Goal: Task Accomplishment & Management: Complete application form

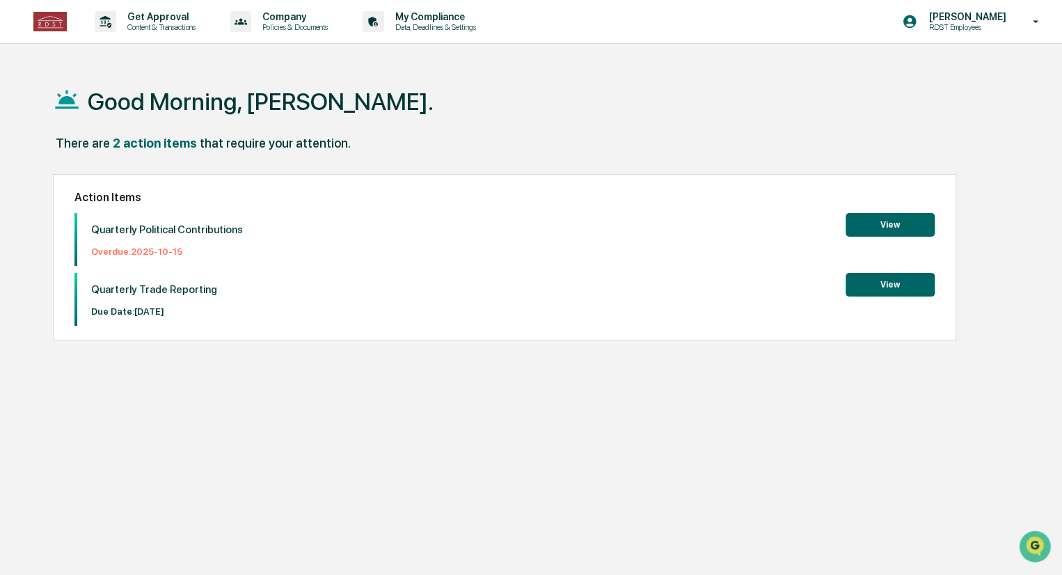
click at [883, 225] on button "View" at bounding box center [889, 225] width 89 height 24
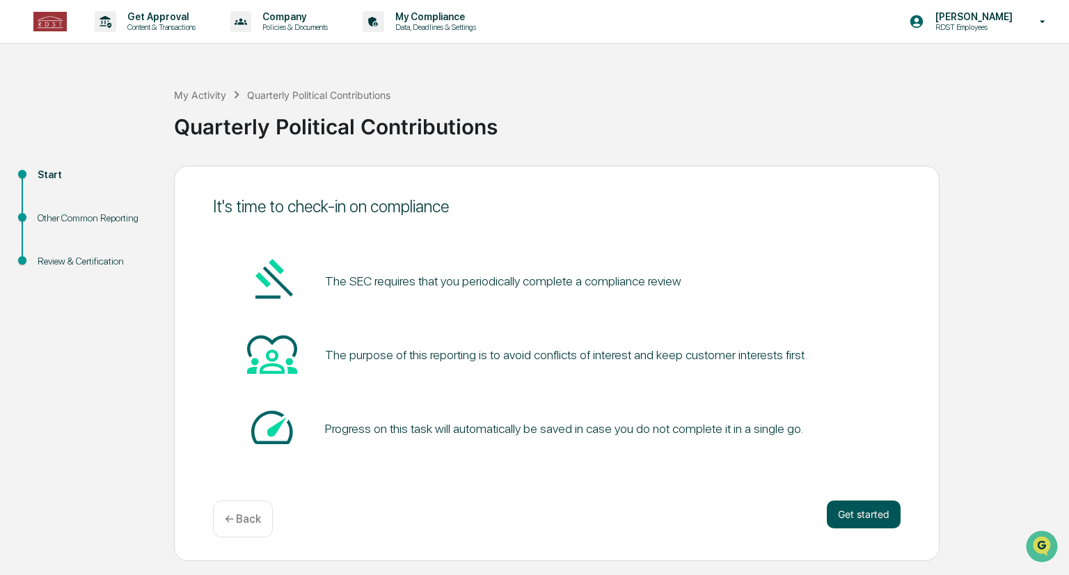
click at [874, 525] on button "Get started" at bounding box center [863, 514] width 74 height 28
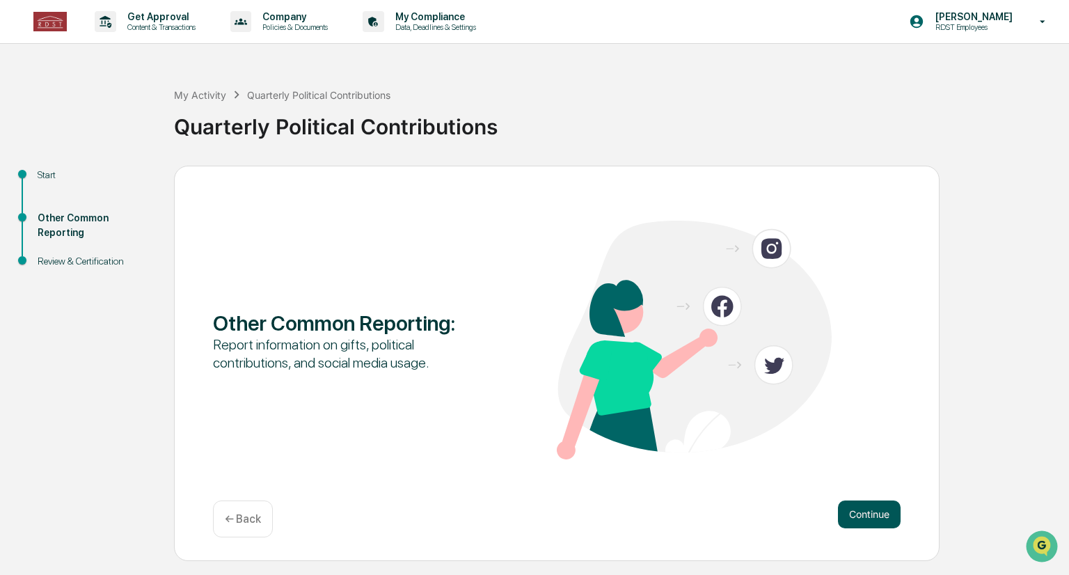
click at [872, 506] on button "Continue" at bounding box center [869, 514] width 63 height 28
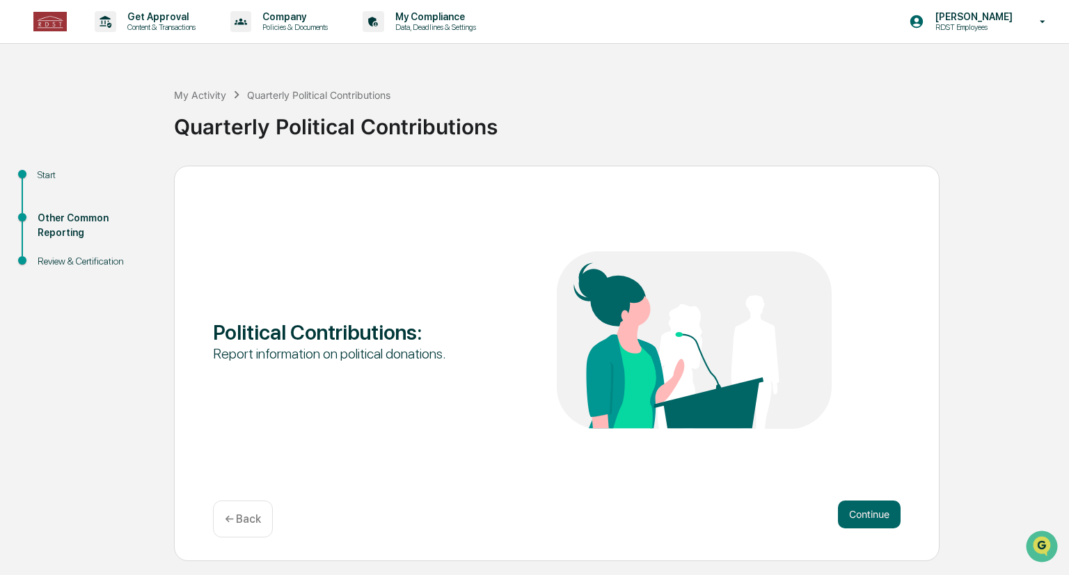
click at [872, 506] on button "Continue" at bounding box center [869, 514] width 63 height 28
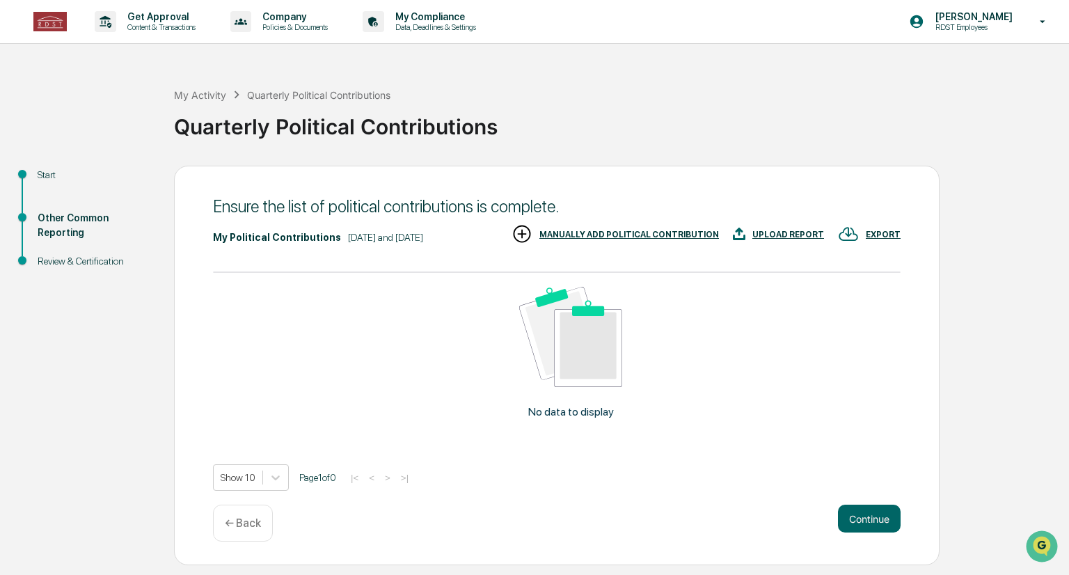
click at [872, 506] on button "Continue" at bounding box center [869, 518] width 63 height 28
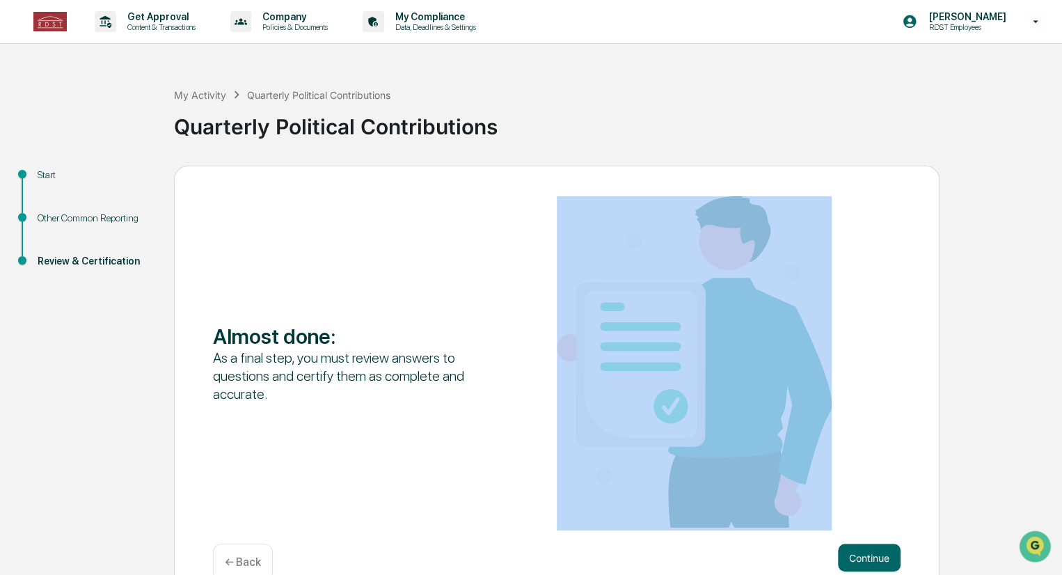
click at [872, 506] on div "Almost done : As a final step, you must review answers to questions and certify…" at bounding box center [556, 363] width 687 height 334
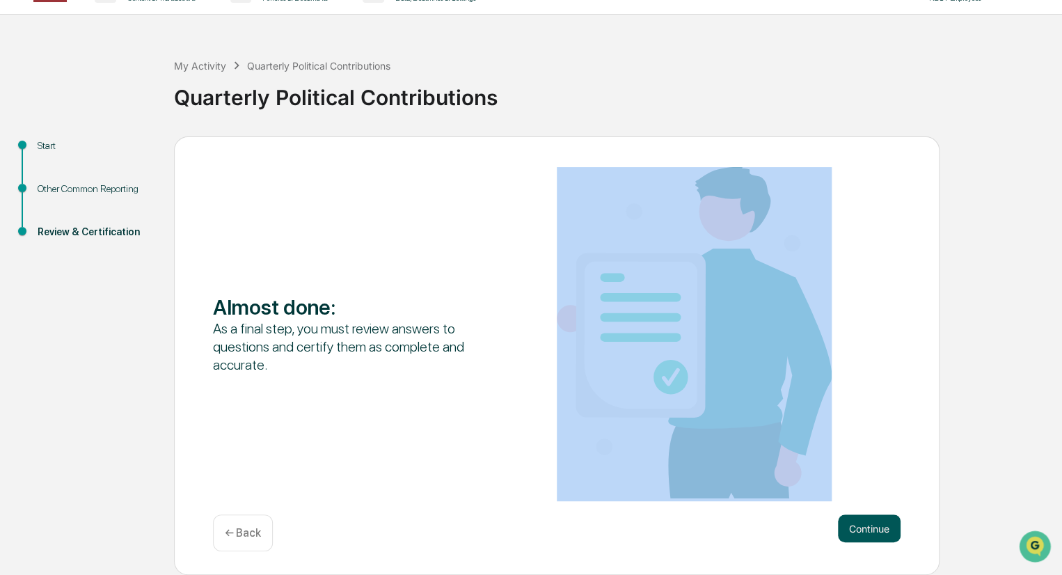
click at [870, 524] on button "Continue" at bounding box center [869, 528] width 63 height 28
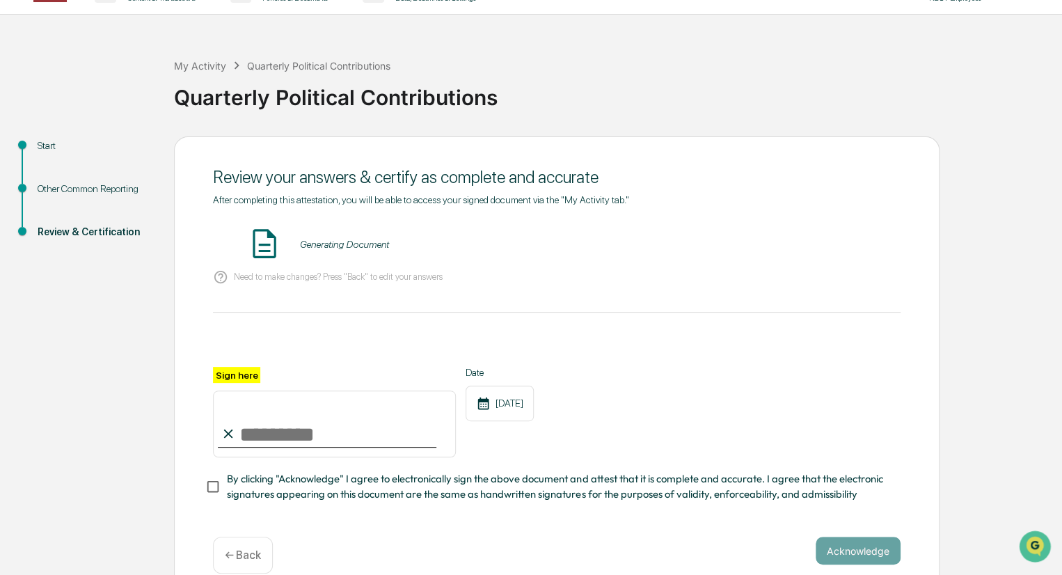
scroll to position [56, 0]
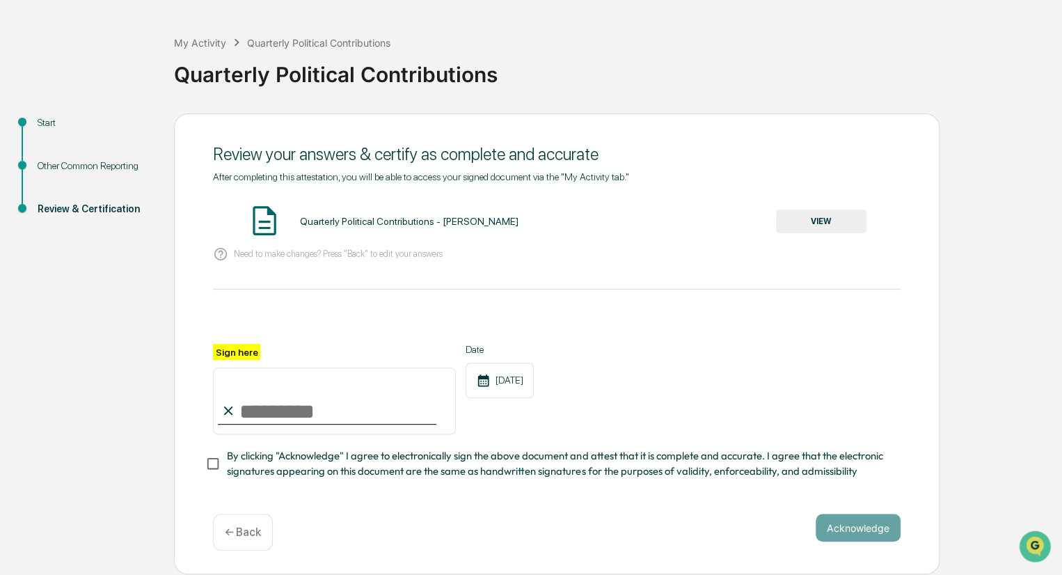
click at [298, 408] on input "Sign here" at bounding box center [334, 400] width 243 height 67
type input "**********"
click at [682, 496] on div "**********" at bounding box center [556, 335] width 687 height 329
click at [833, 537] on button "Acknowledge" at bounding box center [857, 527] width 85 height 28
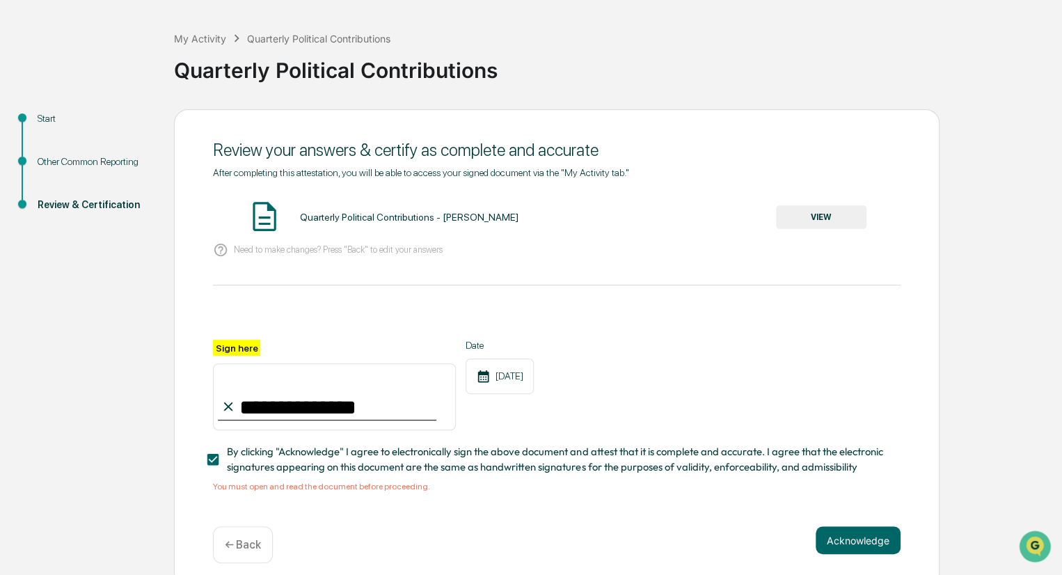
scroll to position [74, 0]
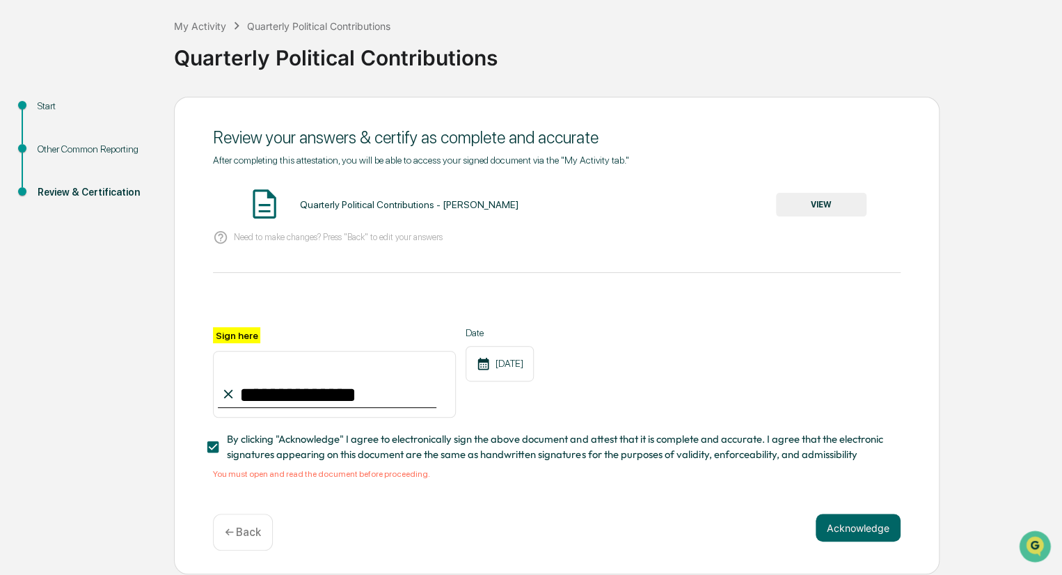
click at [826, 199] on button "VIEW" at bounding box center [821, 205] width 90 height 24
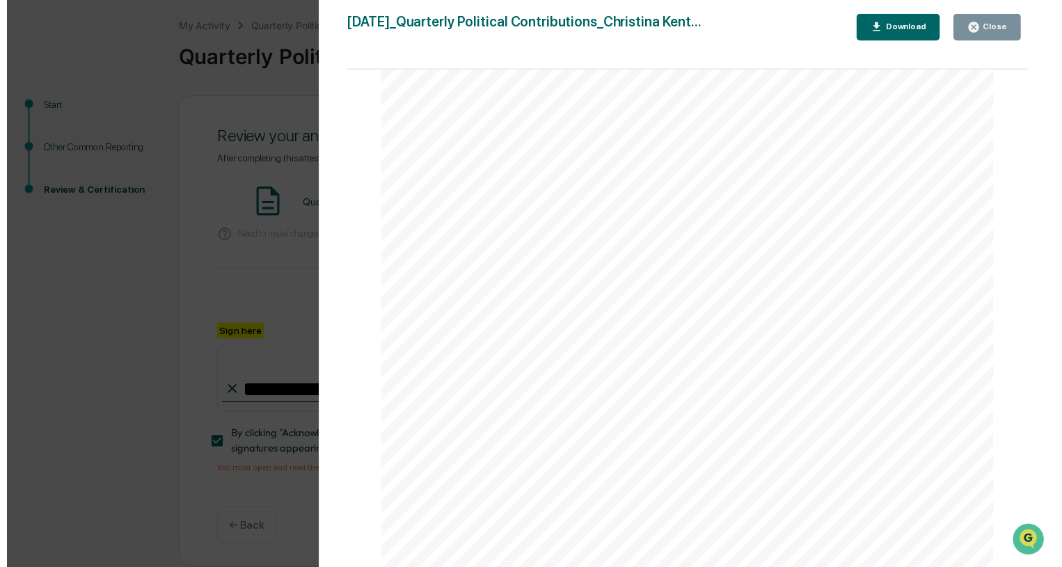
scroll to position [2253, 0]
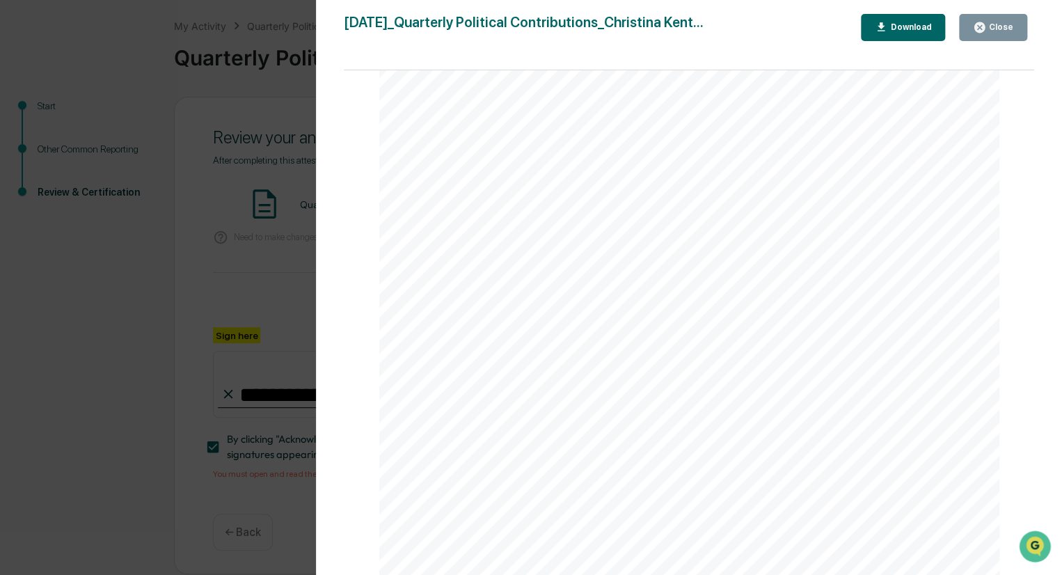
click at [1000, 19] on button "Close" at bounding box center [993, 27] width 68 height 27
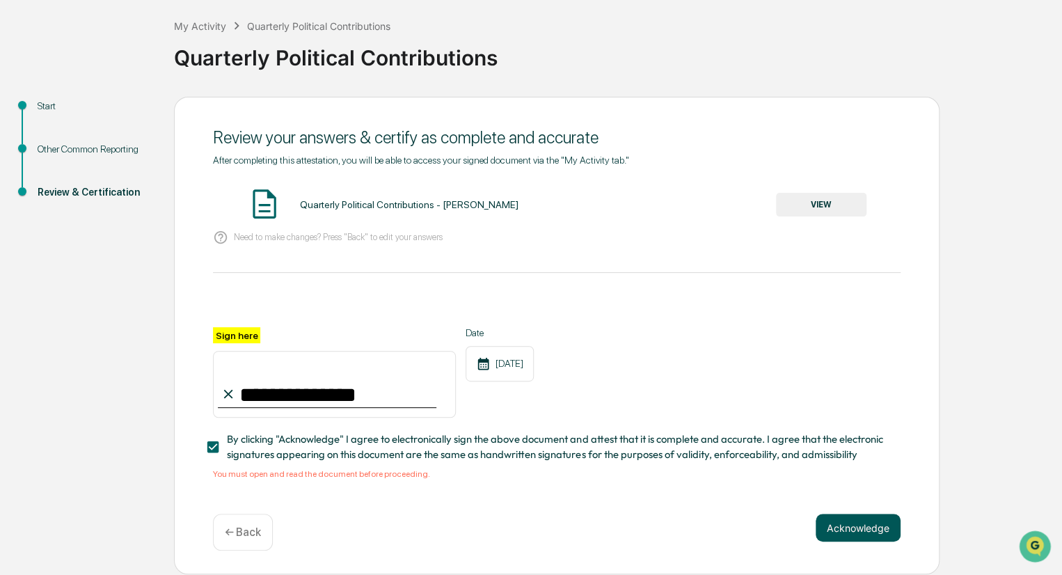
click at [849, 536] on button "Acknowledge" at bounding box center [857, 527] width 85 height 28
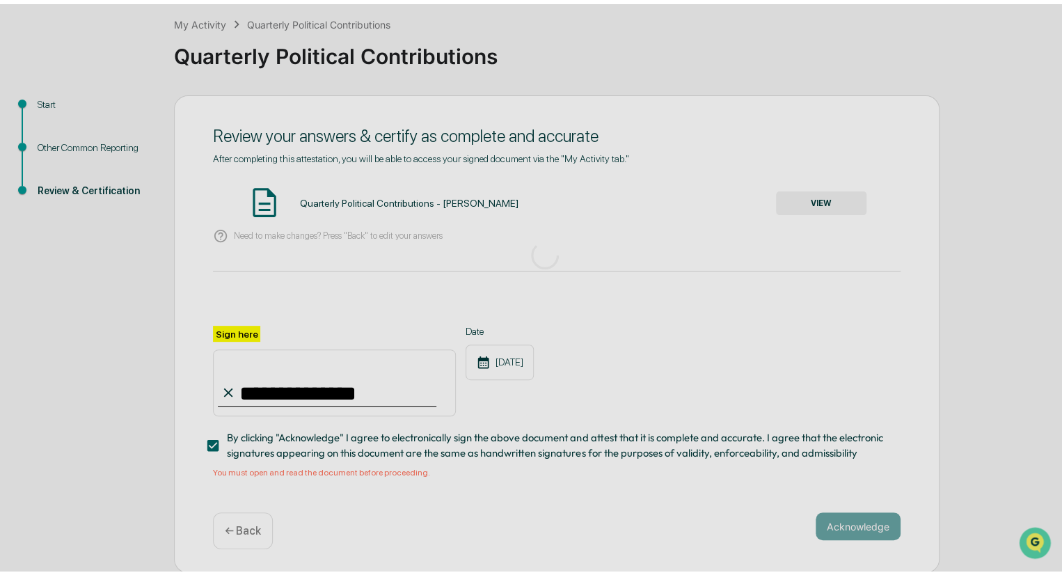
scroll to position [0, 0]
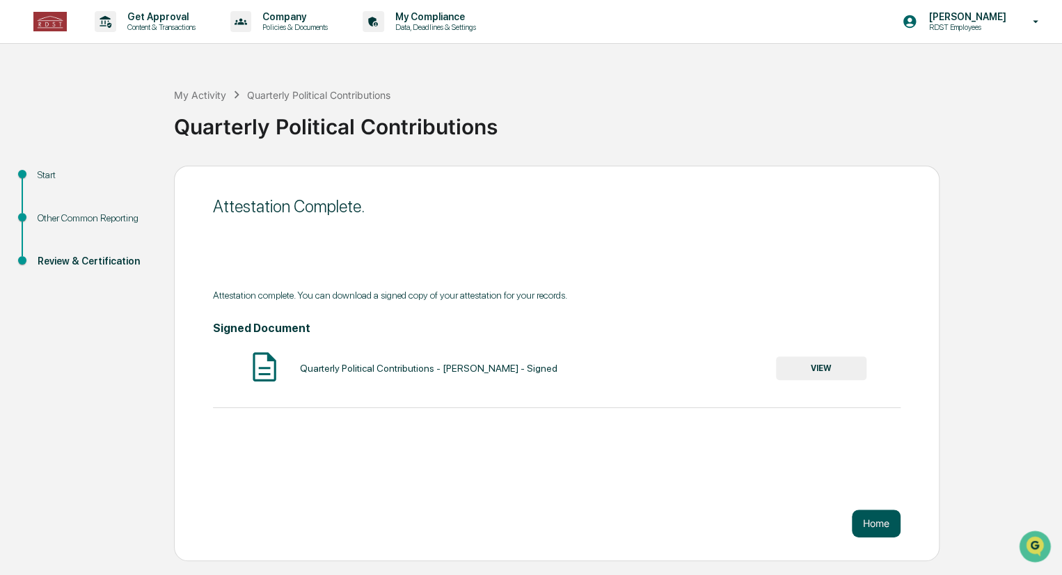
click at [879, 522] on button "Home" at bounding box center [875, 523] width 49 height 28
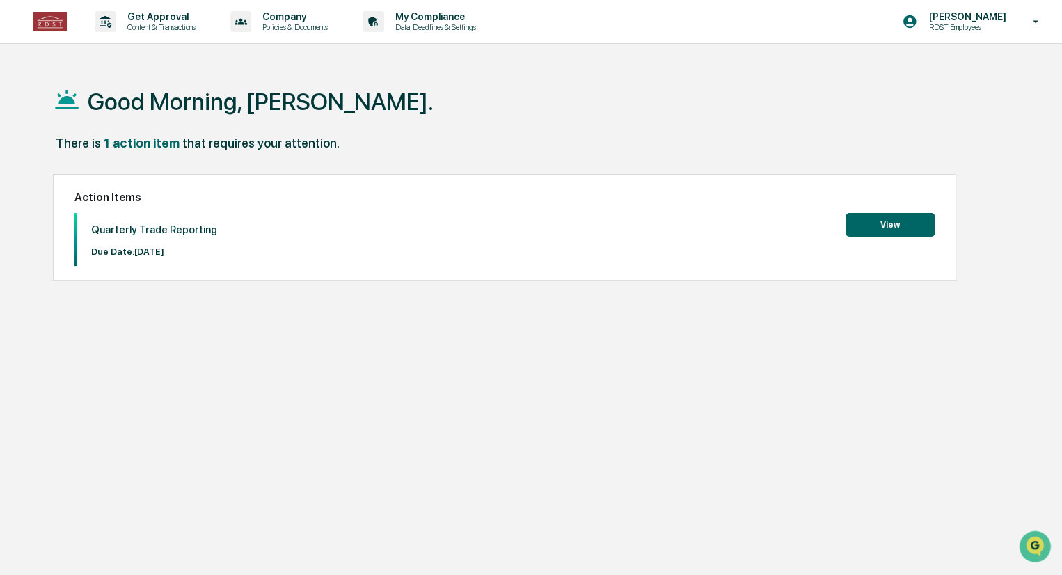
click at [870, 228] on button "View" at bounding box center [889, 225] width 89 height 24
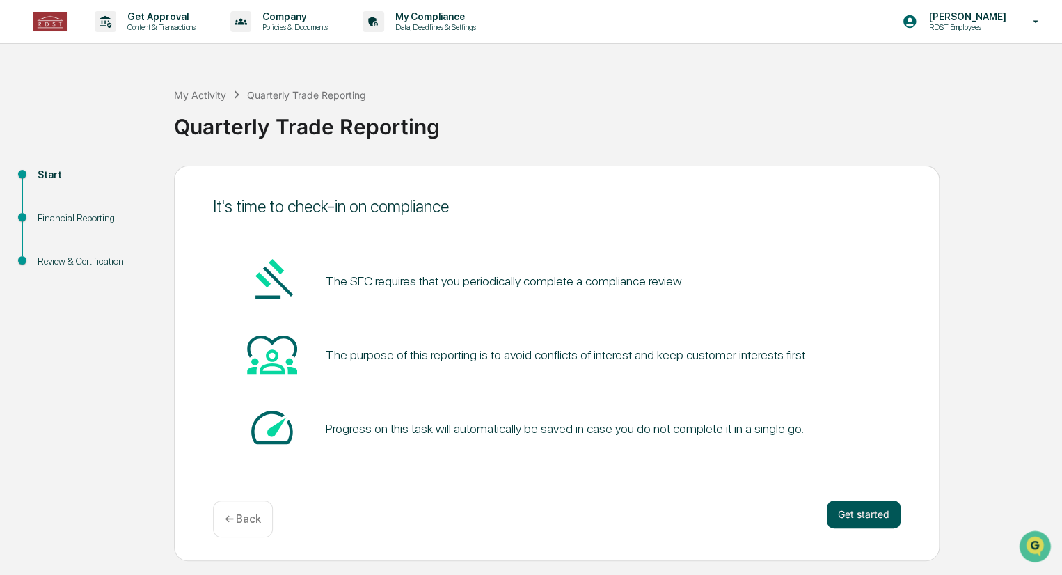
click at [874, 513] on button "Get started" at bounding box center [863, 514] width 74 height 28
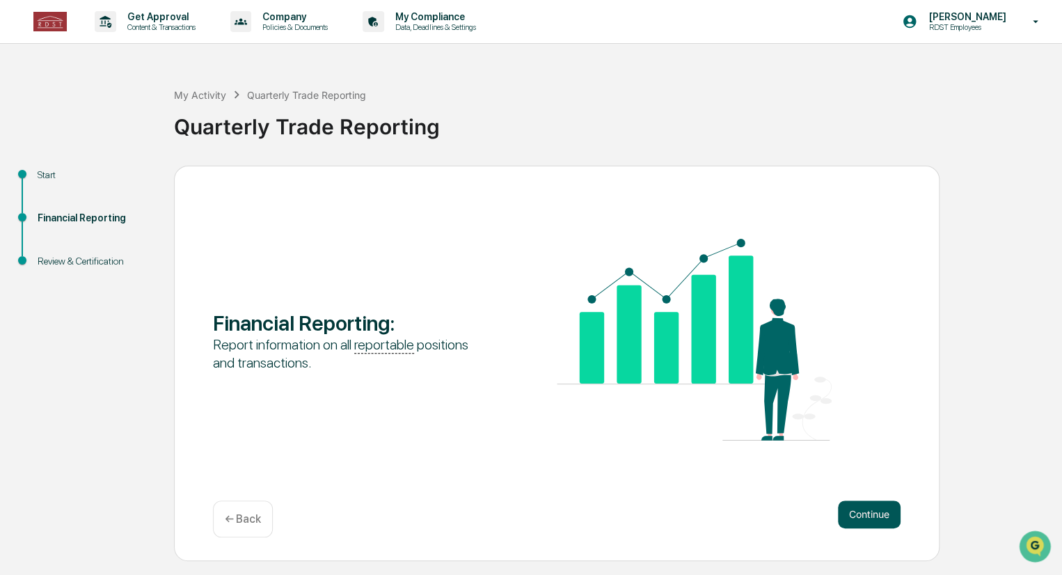
click at [868, 512] on button "Continue" at bounding box center [869, 514] width 63 height 28
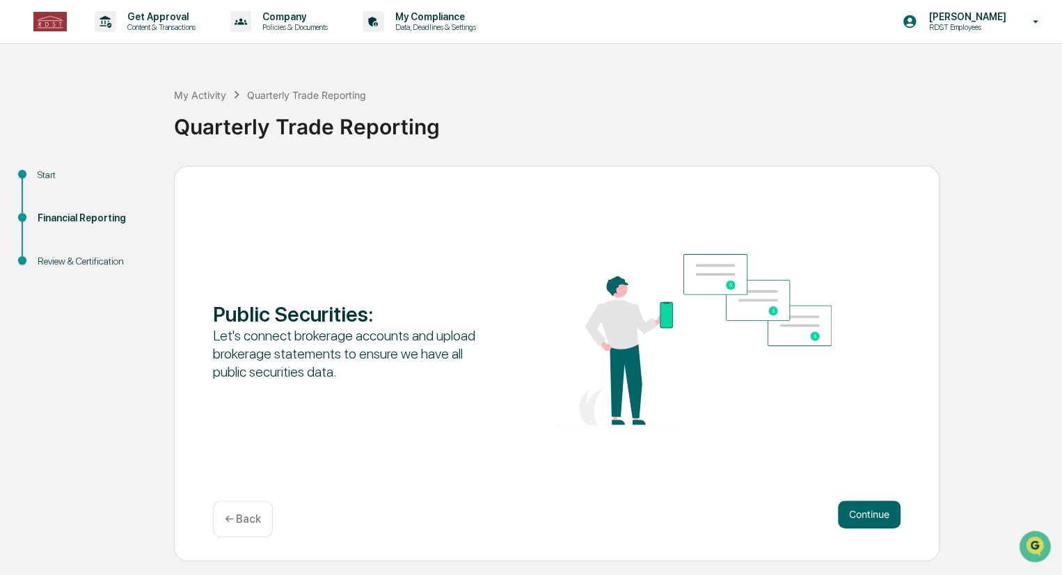
click at [868, 512] on button "Continue" at bounding box center [869, 514] width 63 height 28
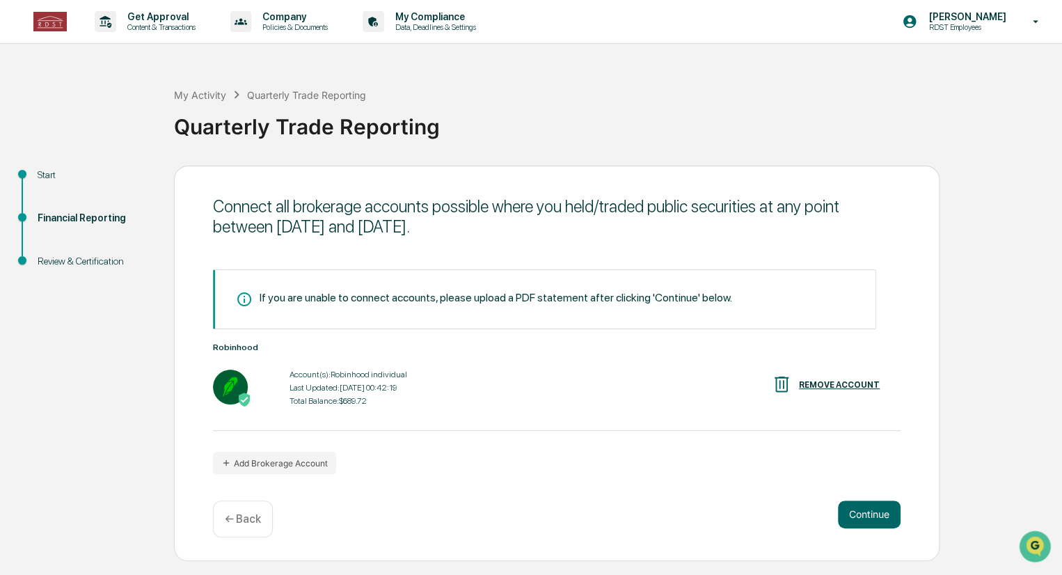
click at [868, 512] on button "Continue" at bounding box center [869, 514] width 63 height 28
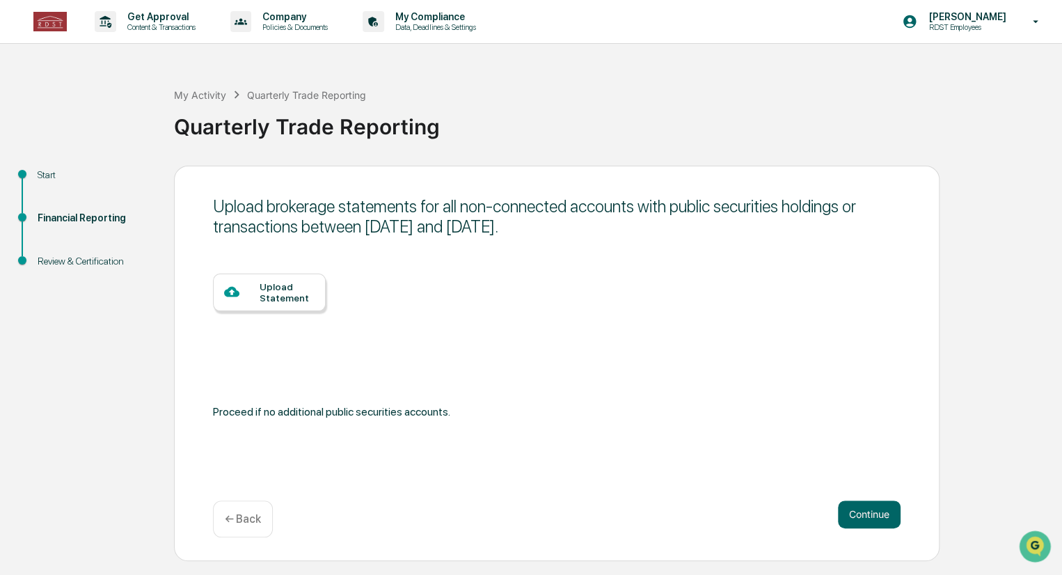
click at [868, 512] on button "Continue" at bounding box center [869, 514] width 63 height 28
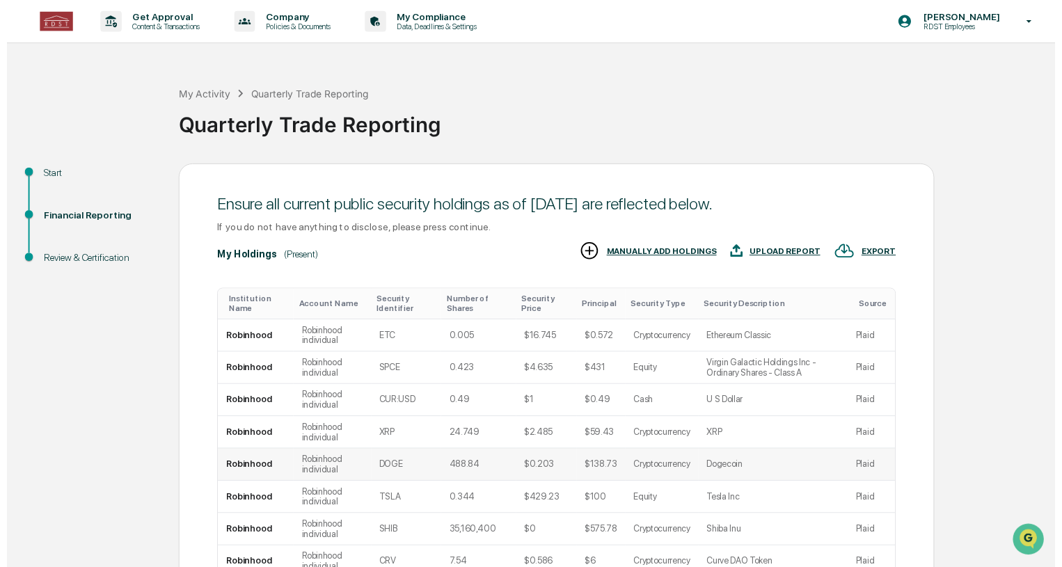
scroll to position [134, 0]
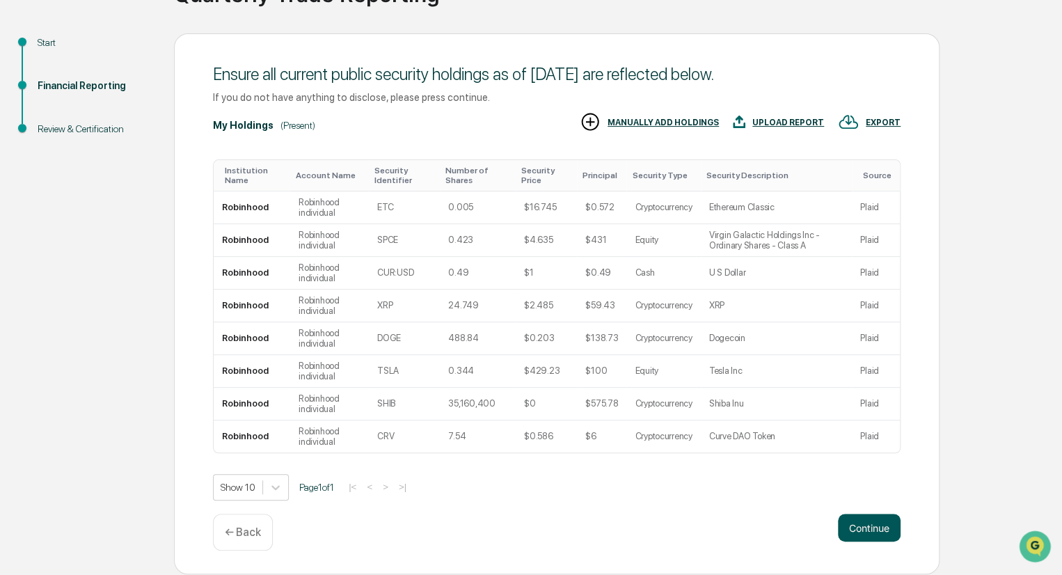
click at [874, 535] on button "Continue" at bounding box center [869, 527] width 63 height 28
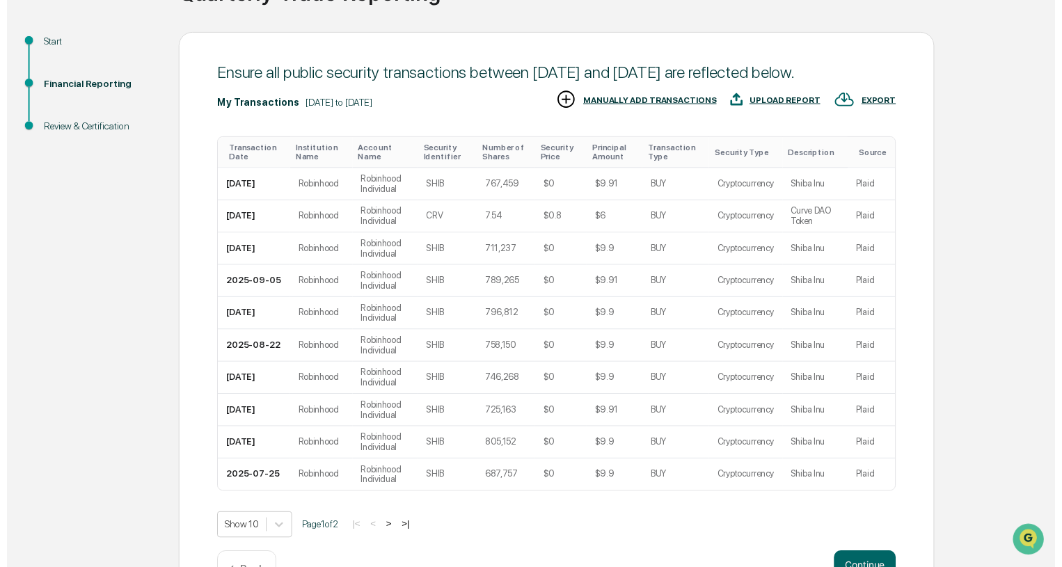
scroll to position [199, 0]
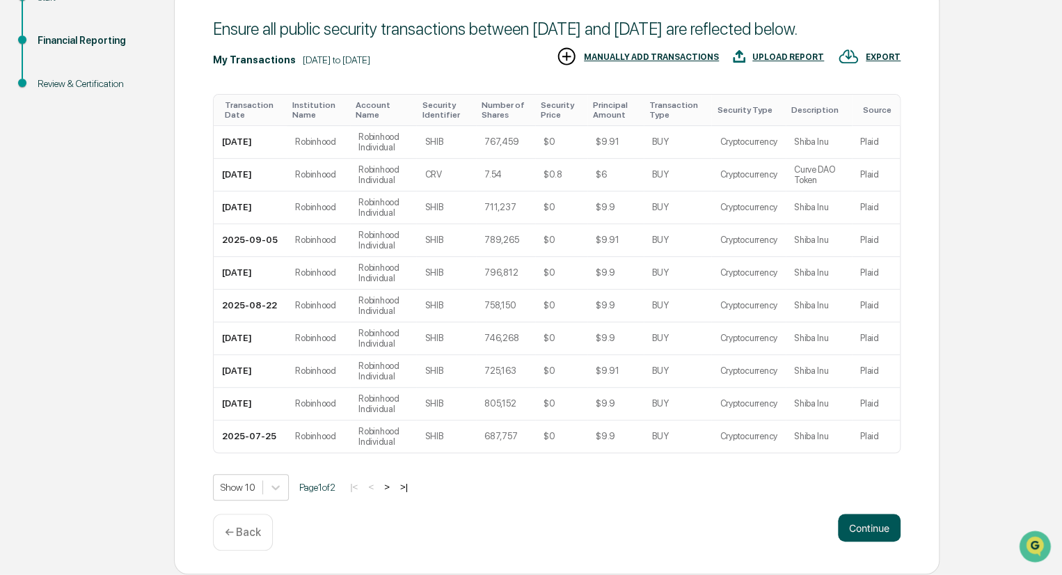
click at [851, 531] on button "Continue" at bounding box center [869, 527] width 63 height 28
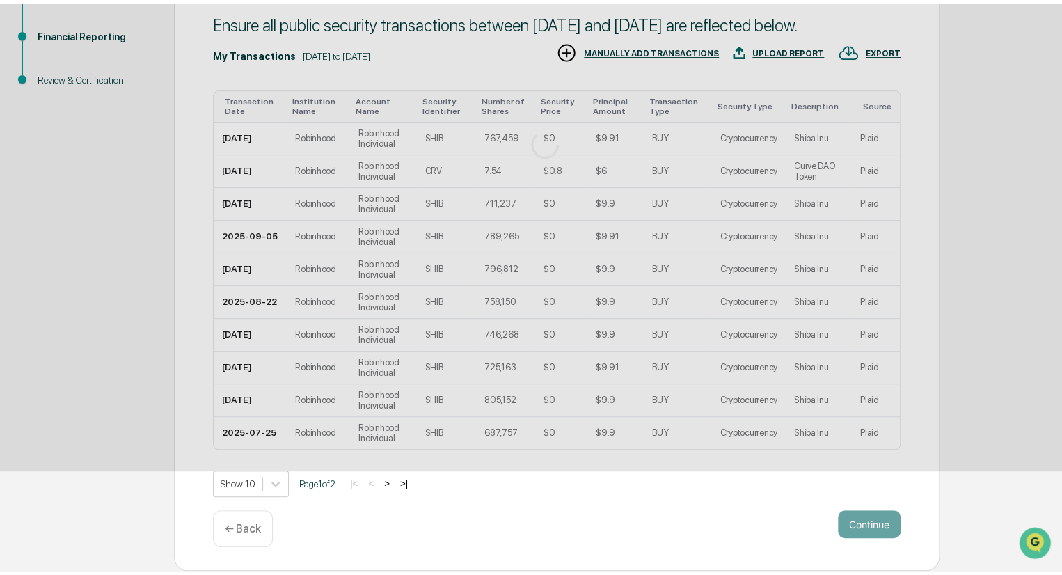
scroll to position [30, 0]
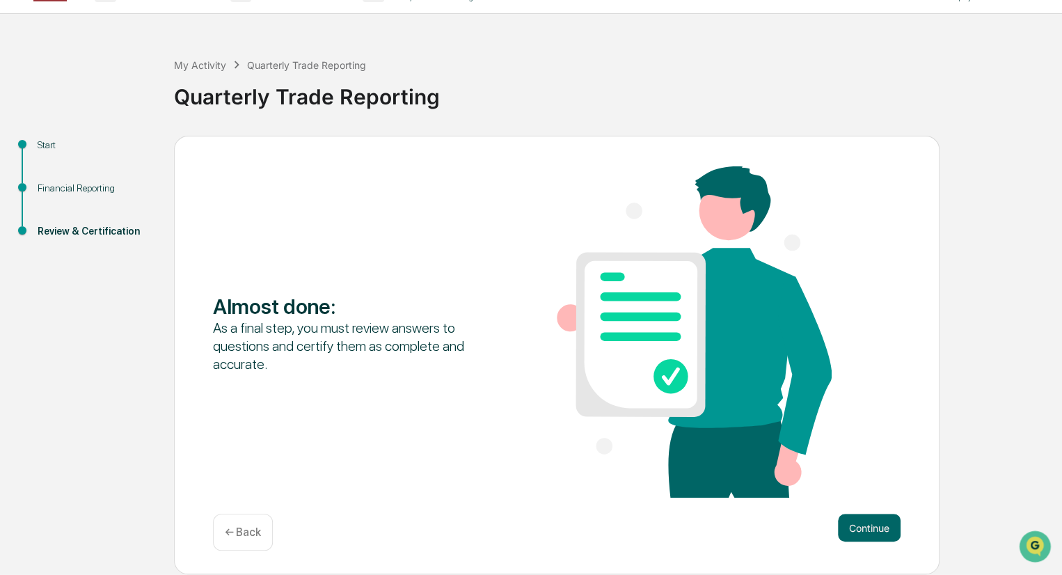
click at [851, 531] on button "Continue" at bounding box center [869, 527] width 63 height 28
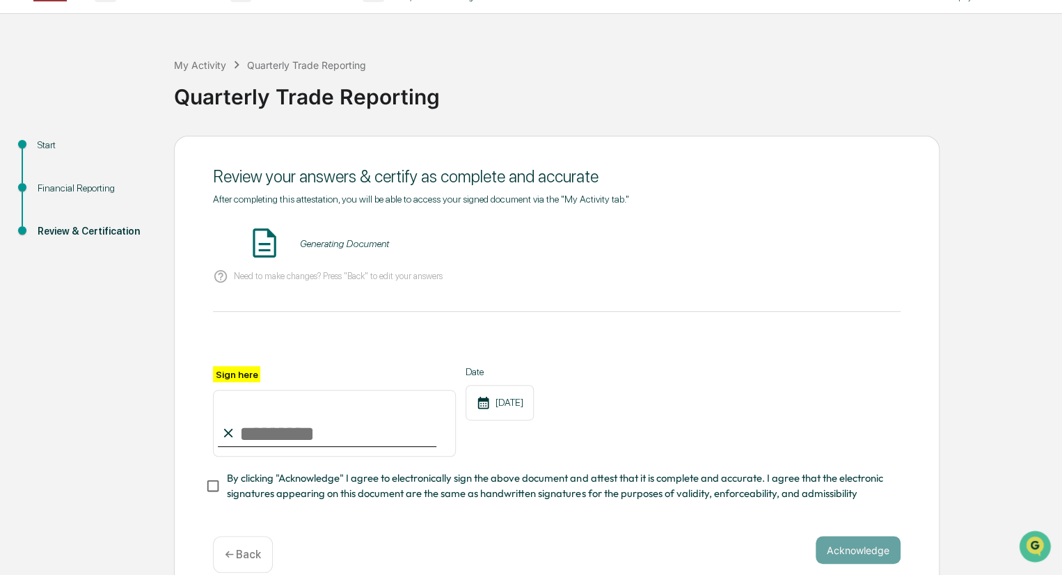
click at [351, 421] on input "Sign here" at bounding box center [334, 423] width 243 height 67
click at [358, 243] on div "Quarterly Trade Reporting - [PERSON_NAME]" at bounding box center [396, 243] width 194 height 11
click at [808, 237] on button "VIEW" at bounding box center [821, 244] width 90 height 24
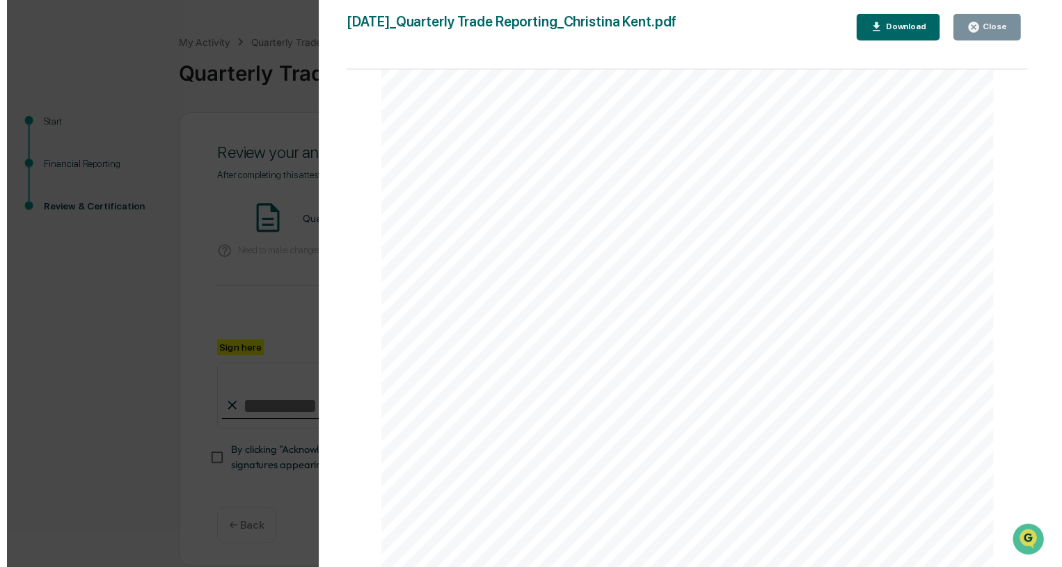
scroll to position [2253, 0]
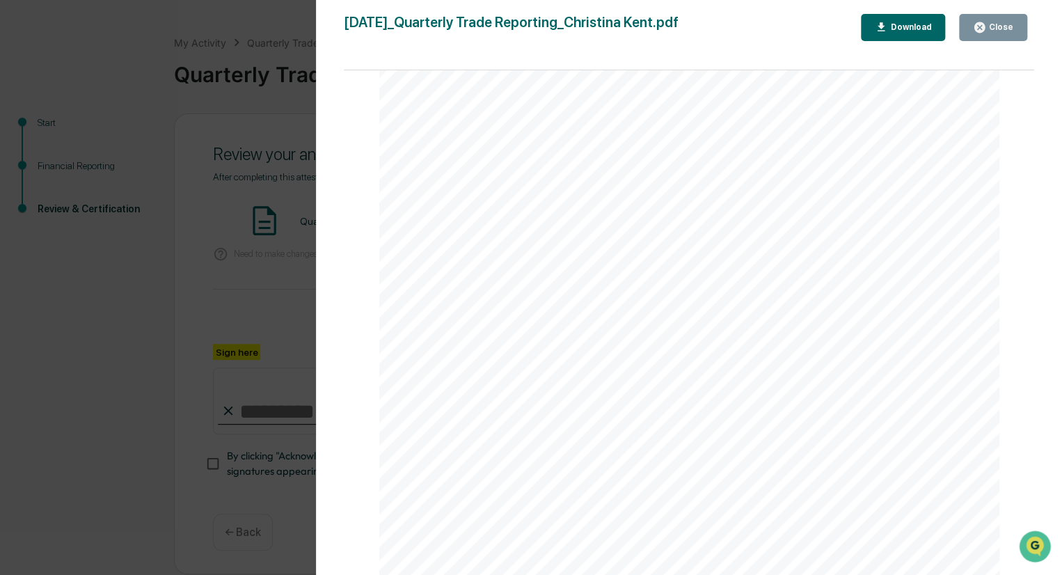
click at [999, 26] on div "Close" at bounding box center [999, 27] width 27 height 10
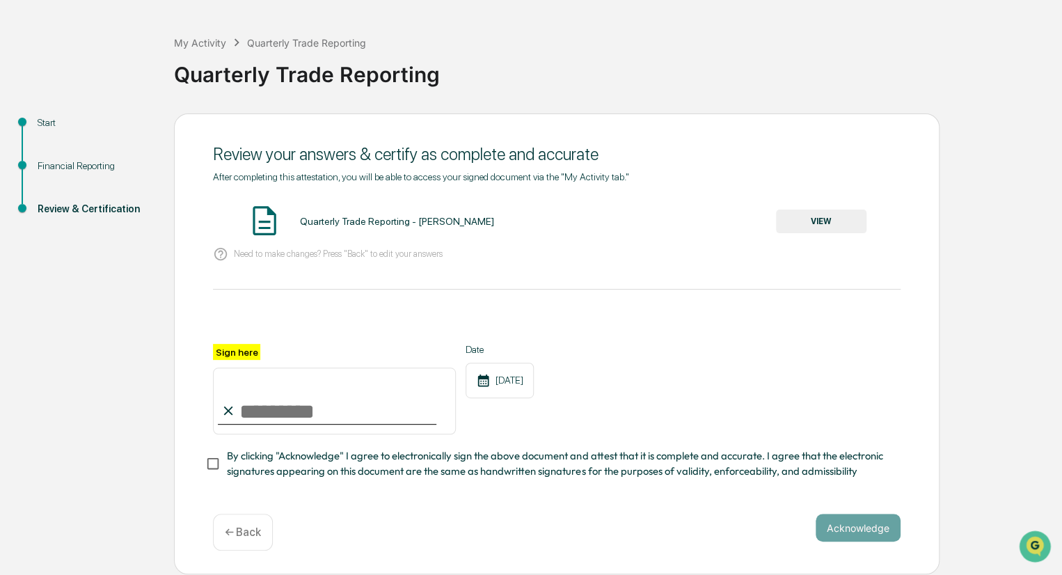
click at [289, 410] on input "Sign here" at bounding box center [334, 400] width 243 height 67
type input "**********"
click at [532, 437] on div "**********" at bounding box center [556, 411] width 687 height 135
click at [250, 465] on span "By clicking "Acknowledge" I agree to electronically sign the above document and…" at bounding box center [558, 463] width 662 height 31
click at [852, 544] on div "Acknowledge ← Back" at bounding box center [556, 531] width 687 height 37
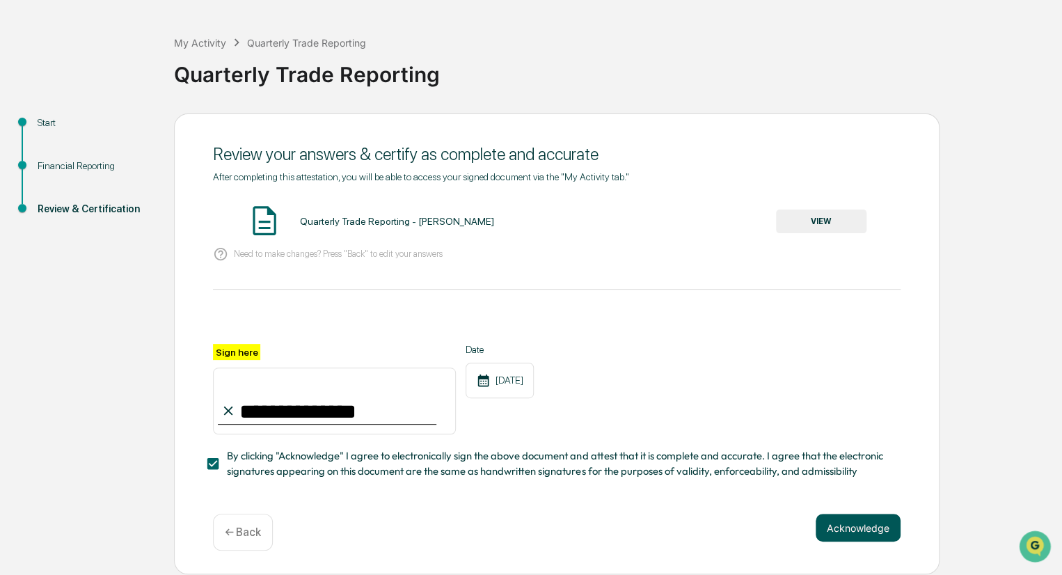
click at [849, 535] on button "Acknowledge" at bounding box center [857, 527] width 85 height 28
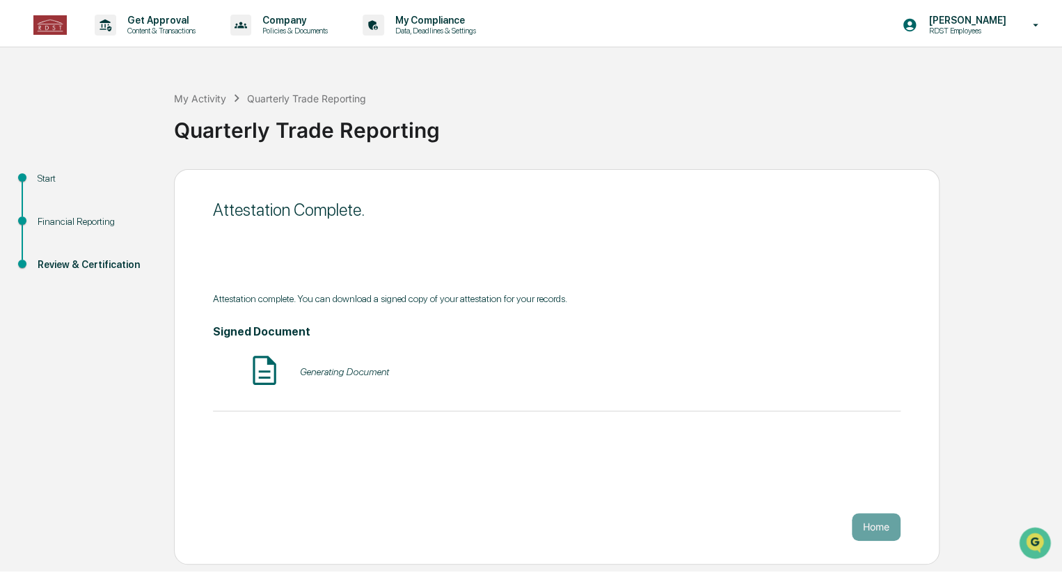
scroll to position [0, 0]
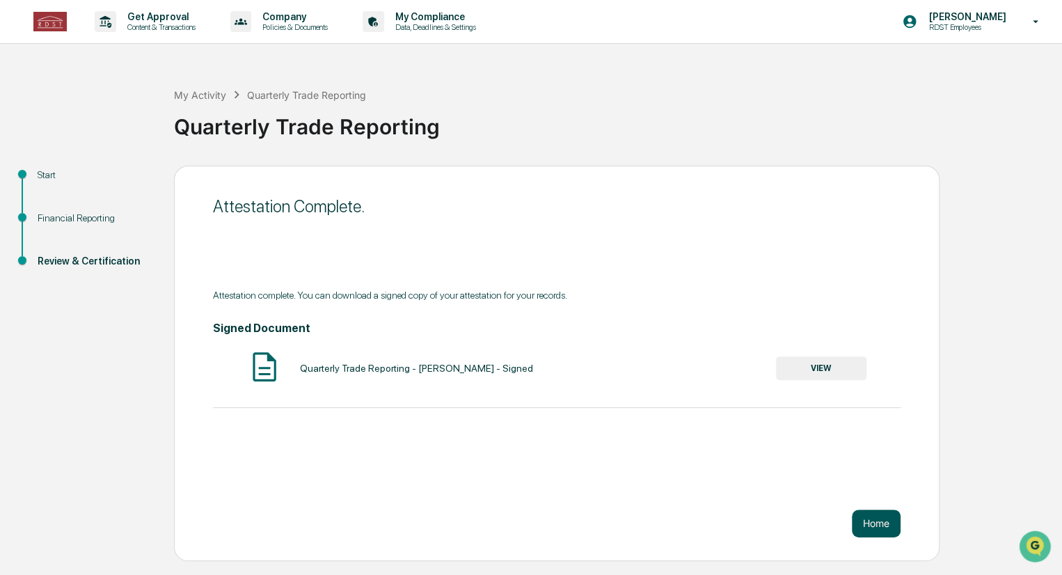
click at [871, 527] on button "Home" at bounding box center [875, 523] width 49 height 28
